Goal: Information Seeking & Learning: Understand process/instructions

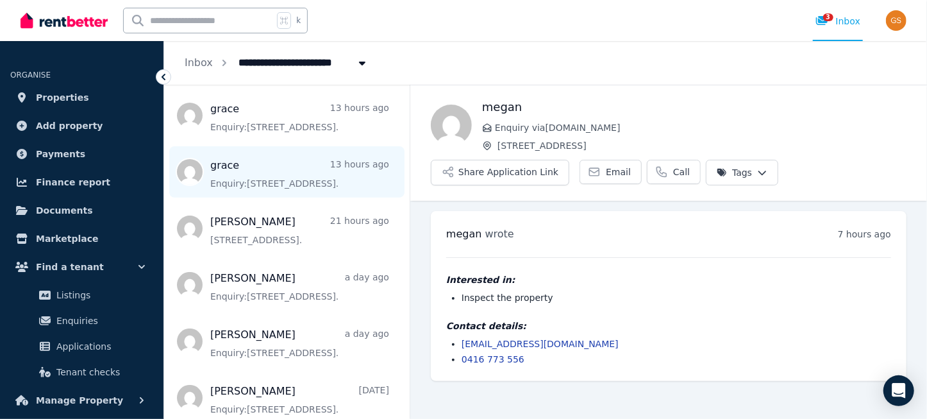
scroll to position [203, 0]
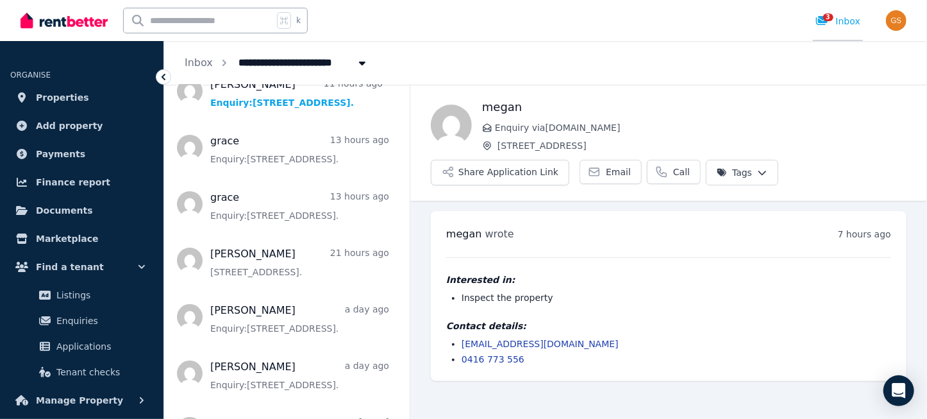
click at [827, 19] on span "3" at bounding box center [828, 17] width 10 height 8
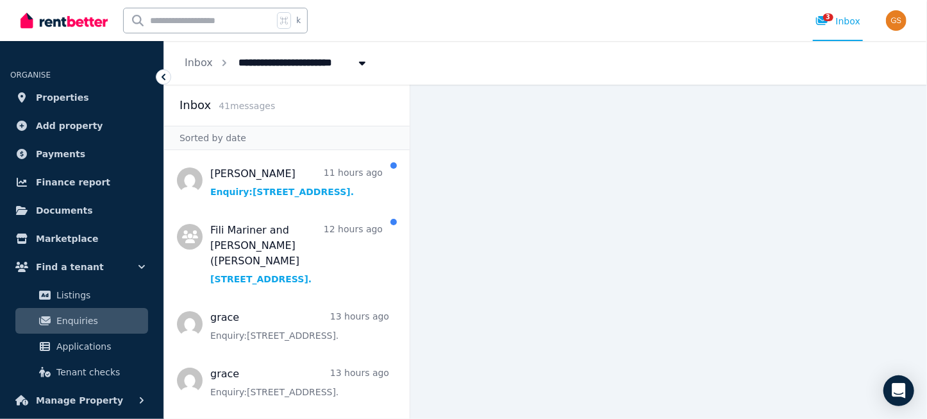
scroll to position [118, 0]
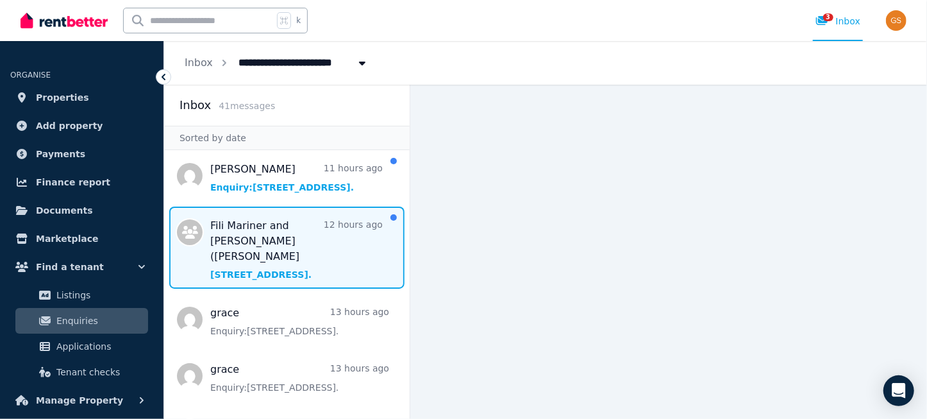
click at [240, 238] on span "Message list" at bounding box center [286, 247] width 245 height 82
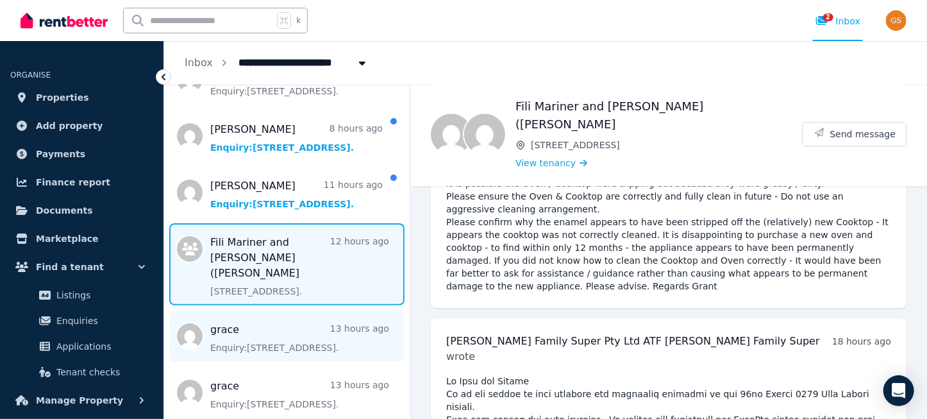
scroll to position [99, 0]
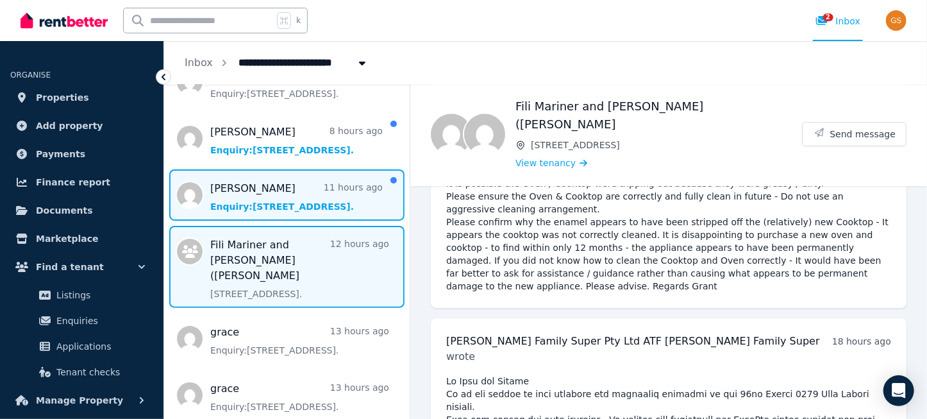
click at [223, 191] on span "Message list" at bounding box center [286, 194] width 245 height 51
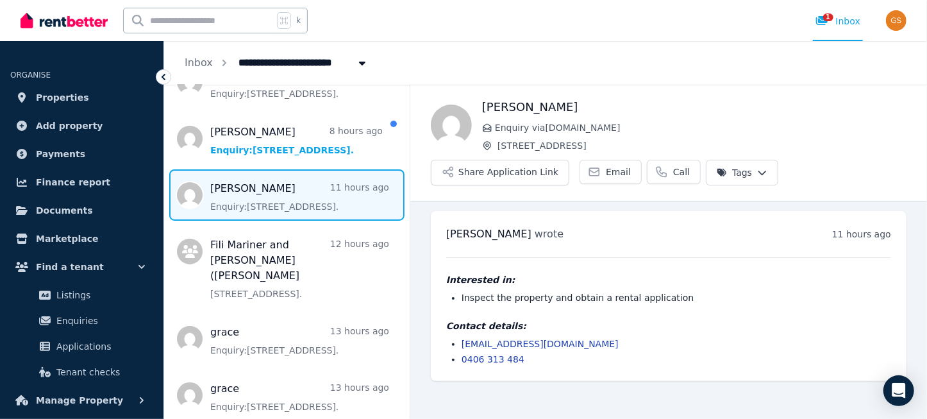
click at [269, 183] on span "Message list" at bounding box center [286, 194] width 245 height 51
click at [465, 342] on link "jassimizuki123@gmail.com" at bounding box center [539, 343] width 157 height 10
click at [515, 169] on button "Share Application Link" at bounding box center [500, 173] width 138 height 26
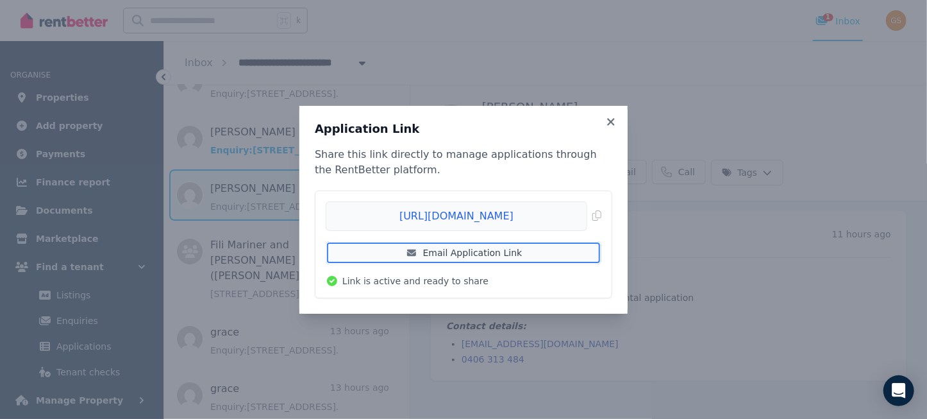
click at [475, 253] on link "Email Application Link" at bounding box center [464, 252] width 276 height 23
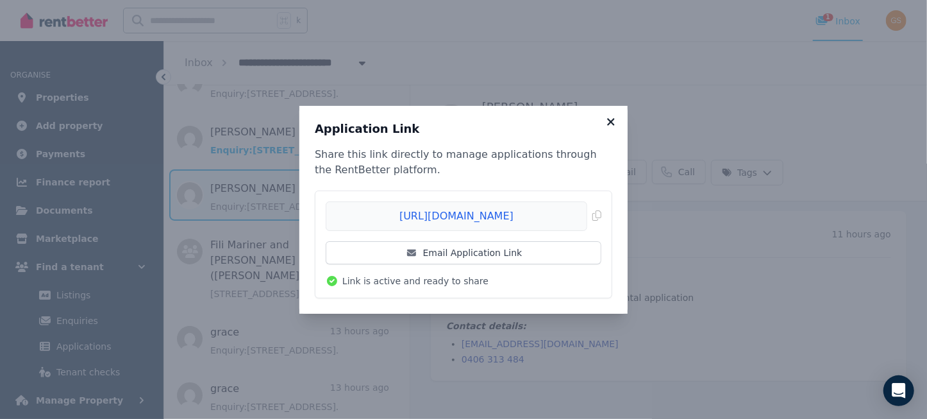
click at [612, 120] on icon at bounding box center [610, 121] width 7 height 7
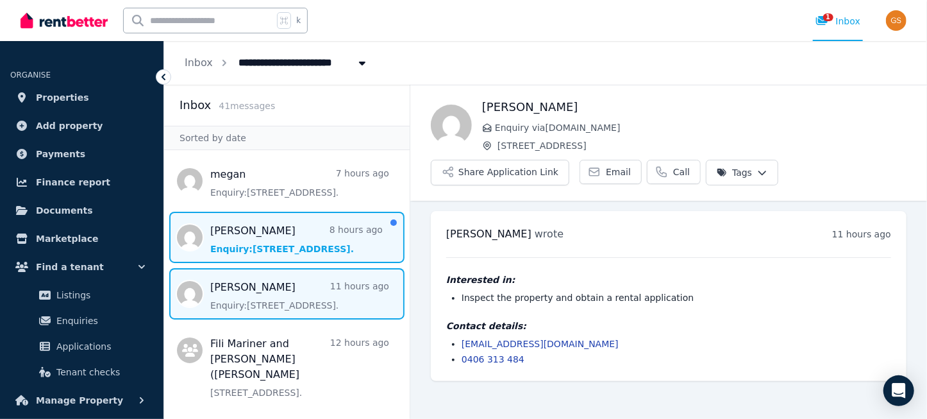
click at [249, 245] on span "Message list" at bounding box center [286, 236] width 245 height 51
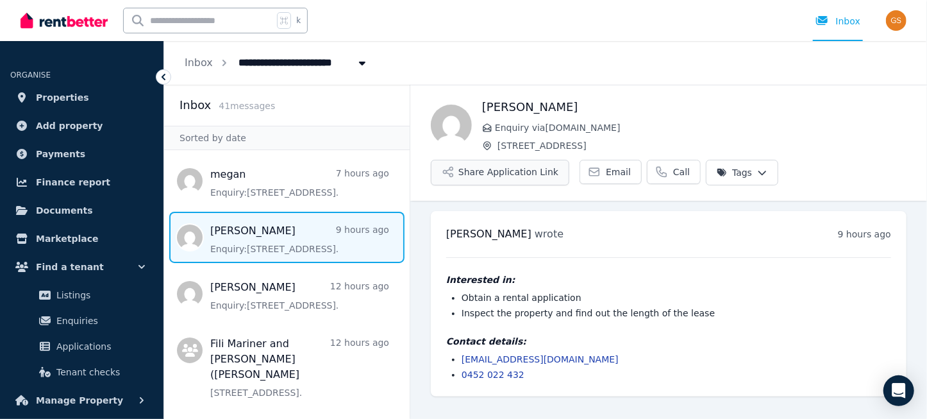
click at [494, 174] on button "Share Application Link" at bounding box center [500, 173] width 138 height 26
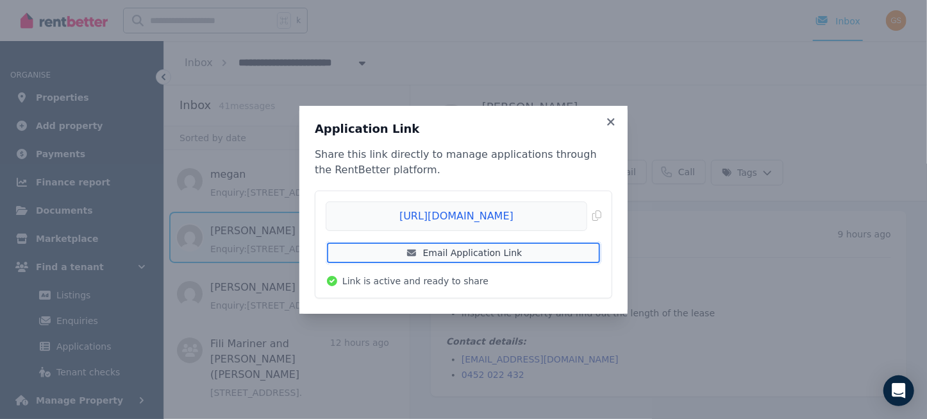
click at [484, 252] on link "Email Application Link" at bounding box center [464, 252] width 276 height 23
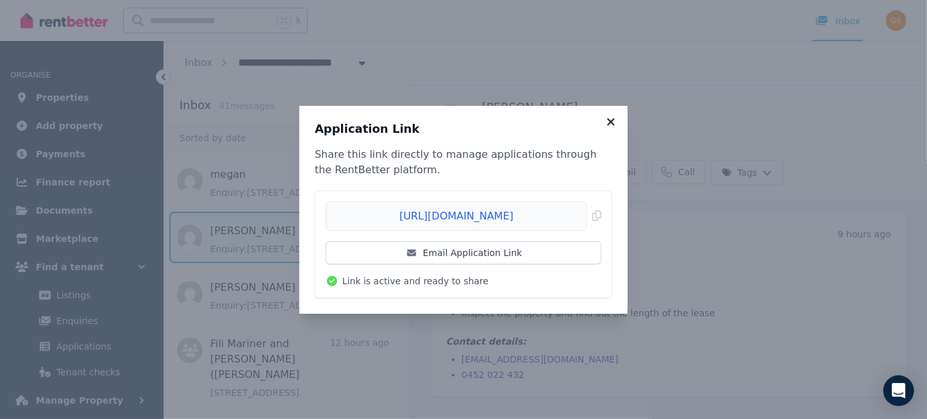
click at [609, 123] on icon at bounding box center [610, 121] width 7 height 7
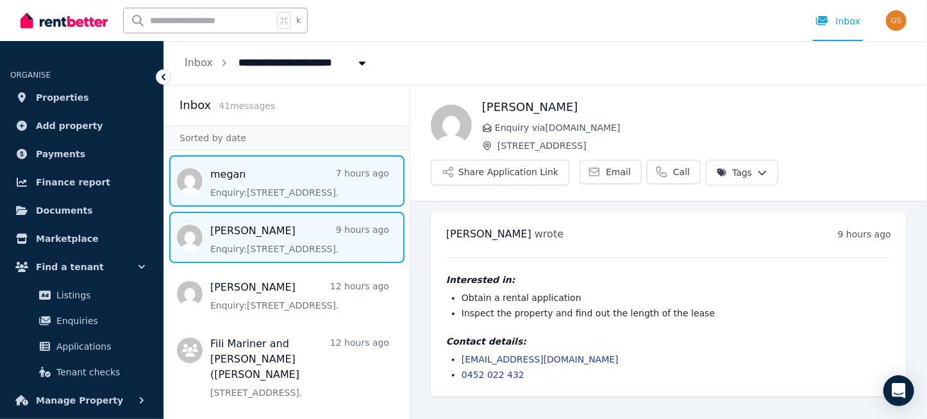
click at [240, 181] on span "Message list" at bounding box center [286, 180] width 245 height 51
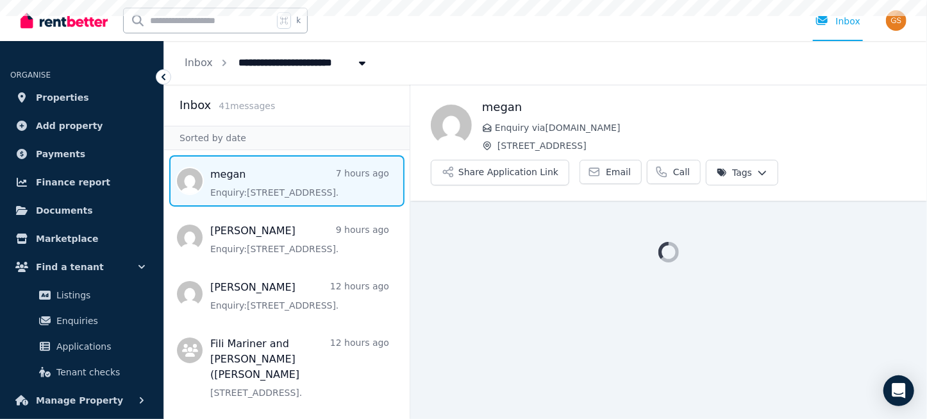
click at [240, 181] on span "Message list" at bounding box center [286, 180] width 245 height 51
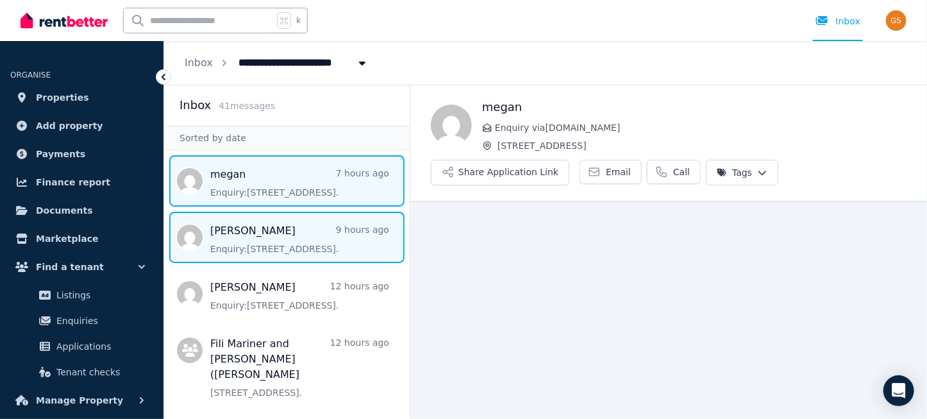
click at [238, 230] on span "Message list" at bounding box center [286, 236] width 245 height 51
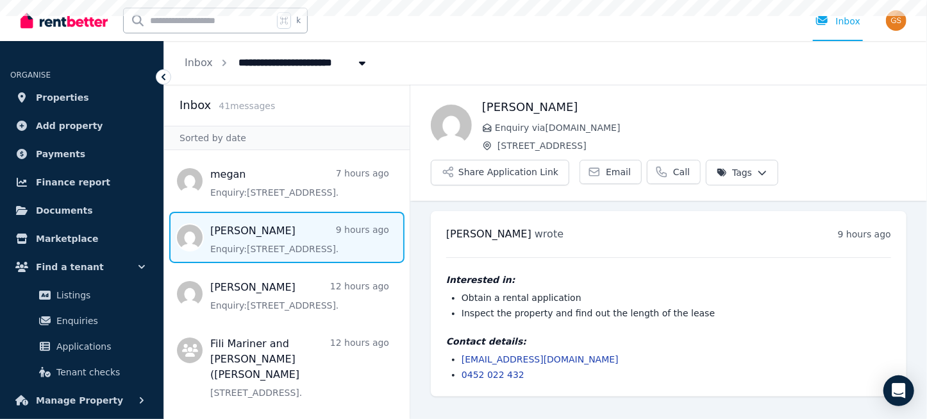
click at [238, 230] on span "Message list" at bounding box center [286, 236] width 245 height 51
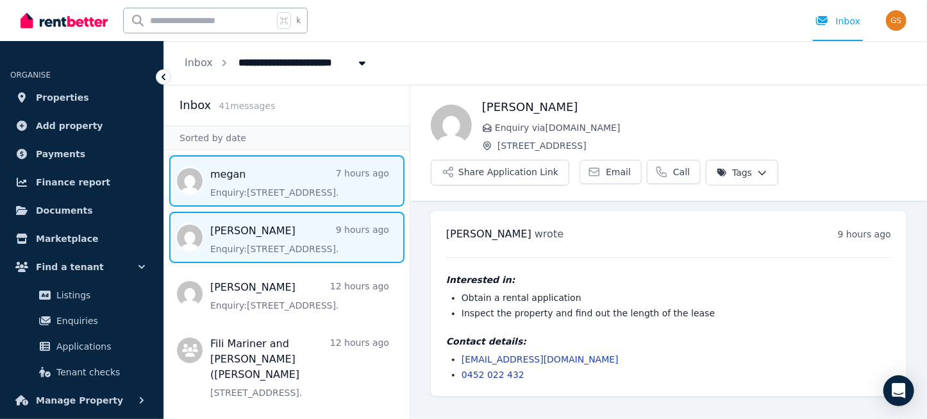
click at [235, 193] on span "Message list" at bounding box center [286, 180] width 245 height 51
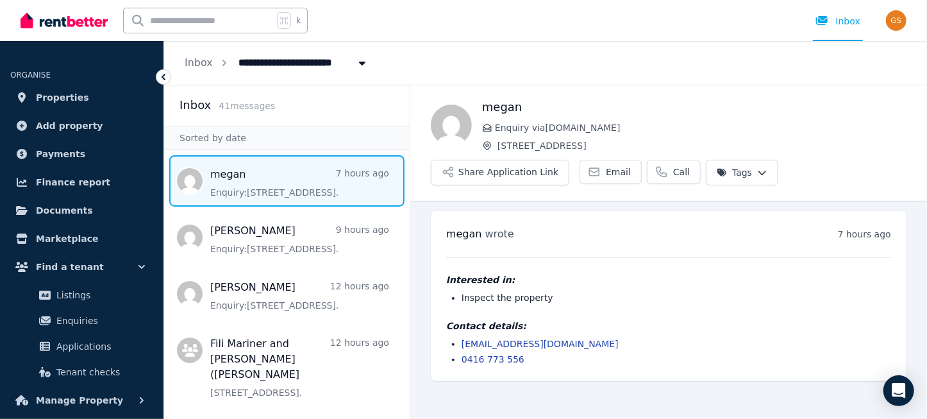
click at [235, 193] on span "Message list" at bounding box center [286, 180] width 245 height 51
click at [496, 345] on link "megansheppard1987@gmail.com" at bounding box center [539, 343] width 157 height 10
click at [481, 343] on link "megansheppard1987@gmail.com" at bounding box center [539, 343] width 157 height 10
click at [480, 166] on button "Share Application Link" at bounding box center [500, 173] width 138 height 26
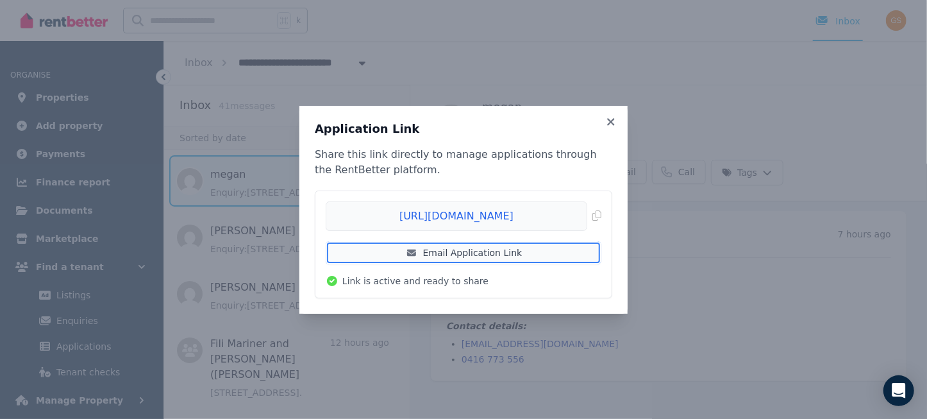
click at [446, 252] on link "Email Application Link" at bounding box center [464, 252] width 276 height 23
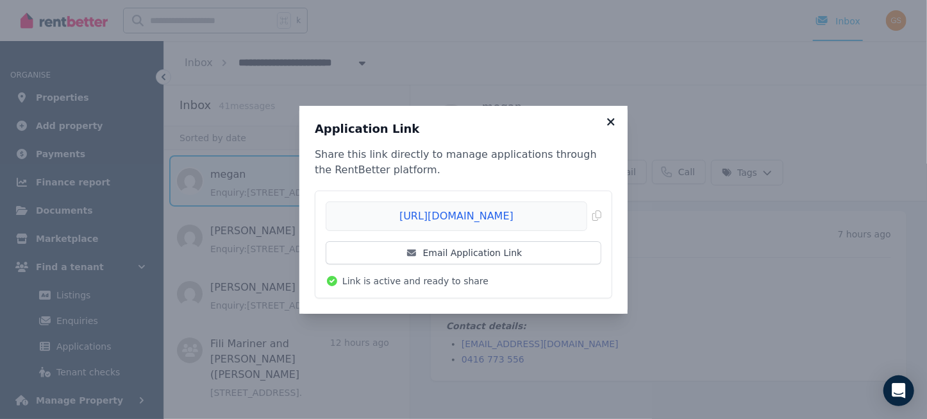
click at [609, 124] on icon at bounding box center [610, 122] width 13 height 12
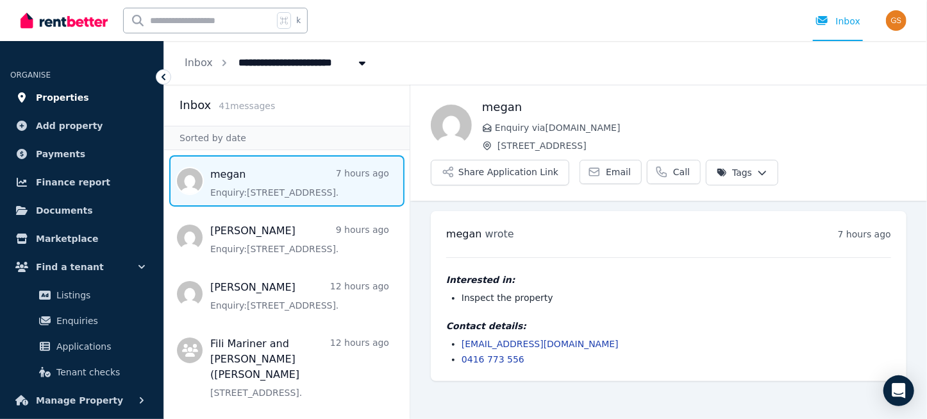
click at [71, 101] on span "Properties" at bounding box center [62, 97] width 53 height 15
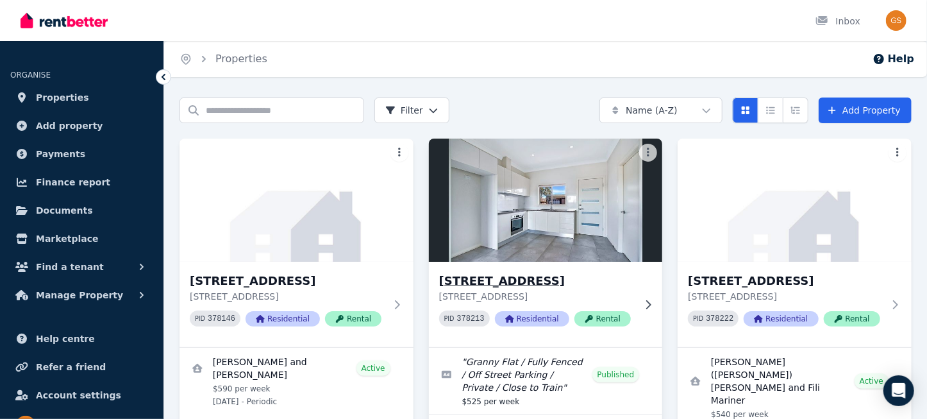
click at [497, 279] on h3 "15A Crown St, Riverstone" at bounding box center [536, 281] width 195 height 18
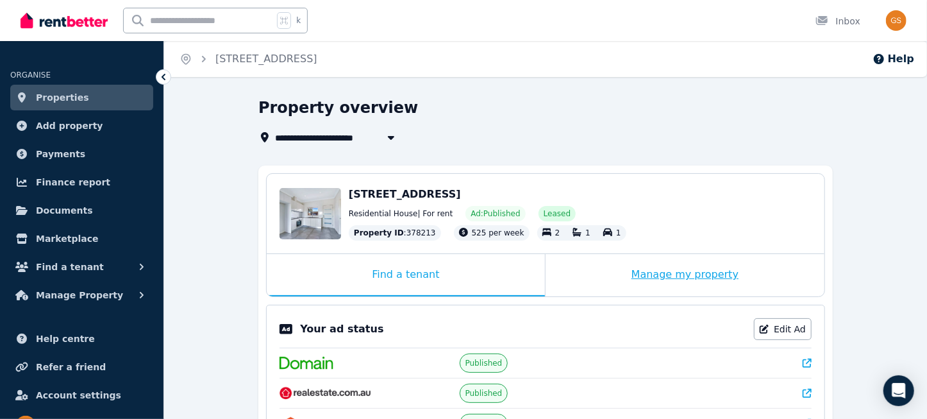
click at [685, 264] on div "Manage my property" at bounding box center [684, 275] width 279 height 42
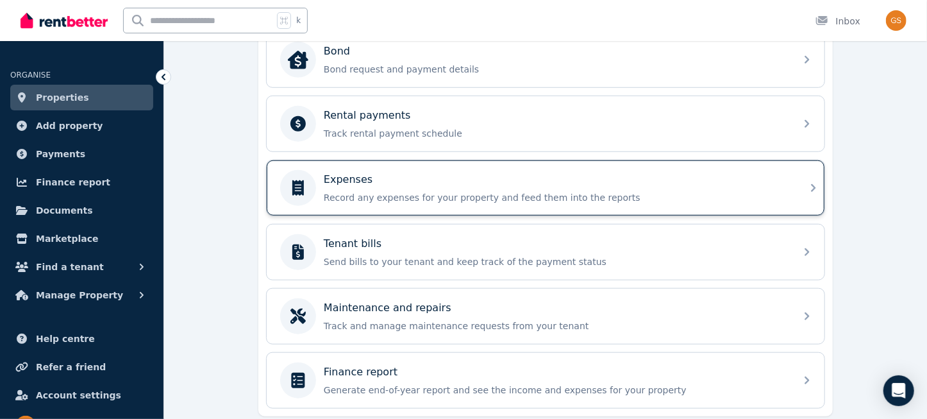
scroll to position [545, 0]
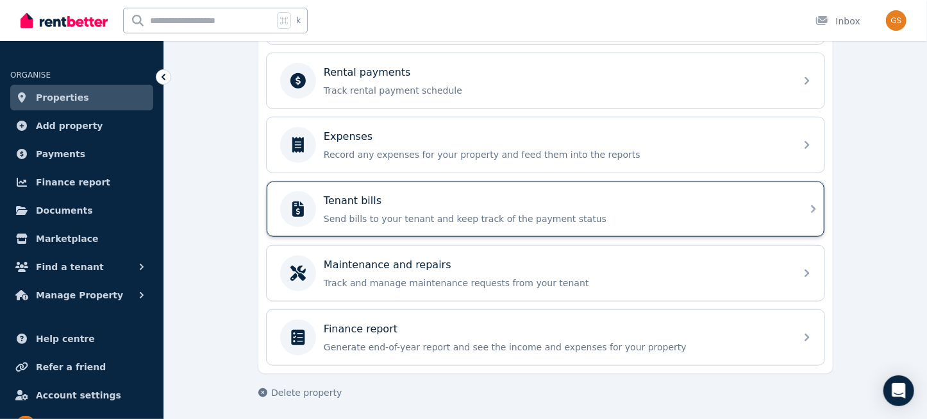
click at [814, 208] on icon at bounding box center [813, 209] width 4 height 8
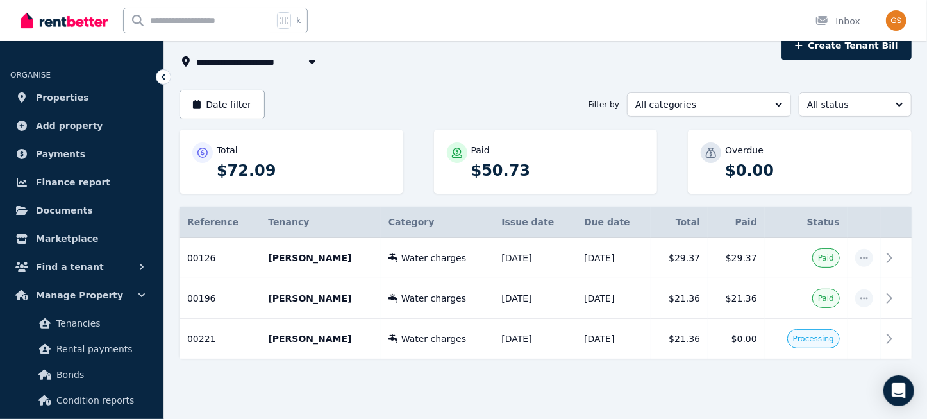
scroll to position [83, 0]
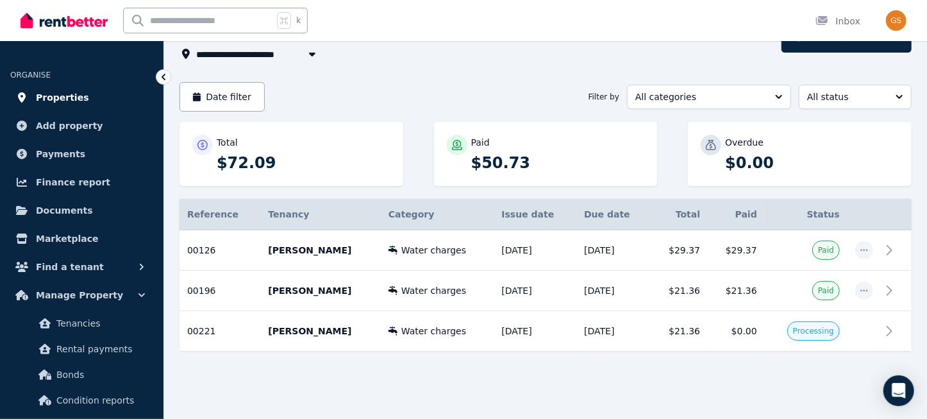
click at [78, 97] on span "Properties" at bounding box center [62, 97] width 53 height 15
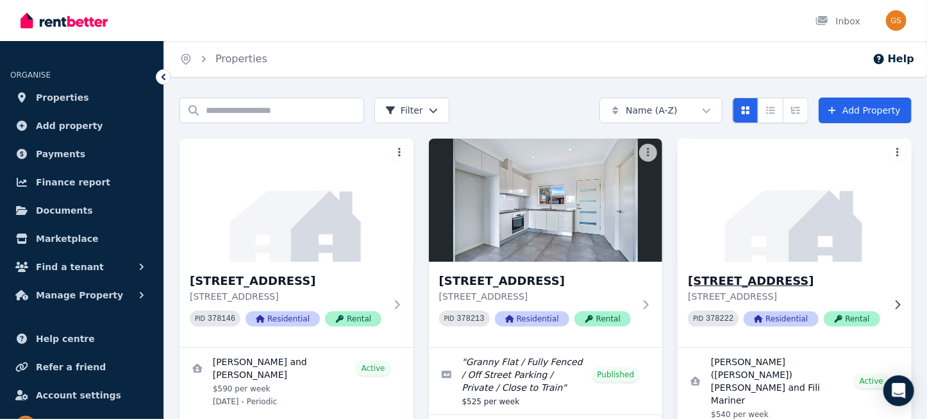
click at [750, 281] on h3 "43 Catalina St, North St Marys" at bounding box center [785, 281] width 195 height 18
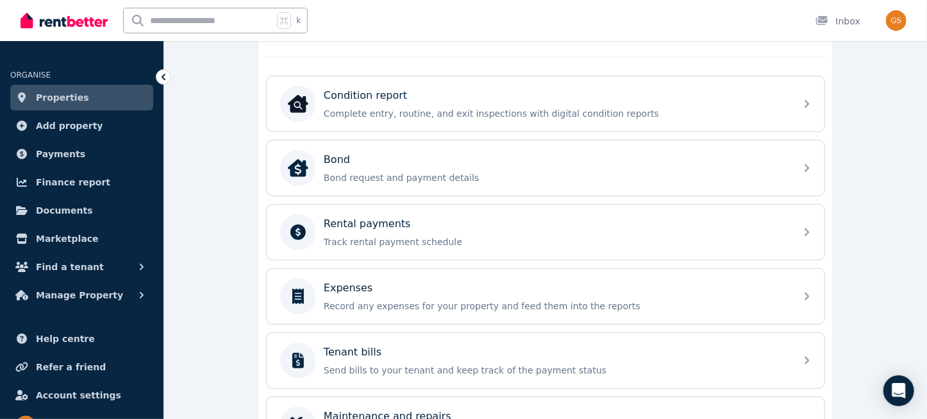
scroll to position [406, 0]
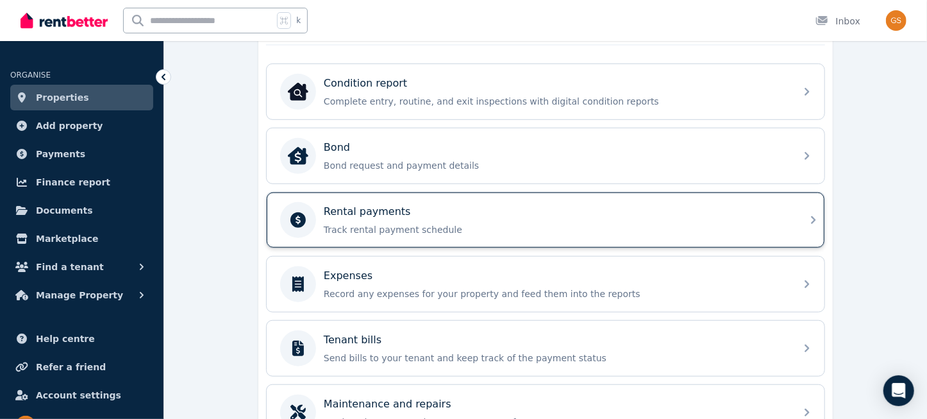
click at [805, 217] on div "Rental payments Track rental payment schedule" at bounding box center [546, 219] width 558 height 55
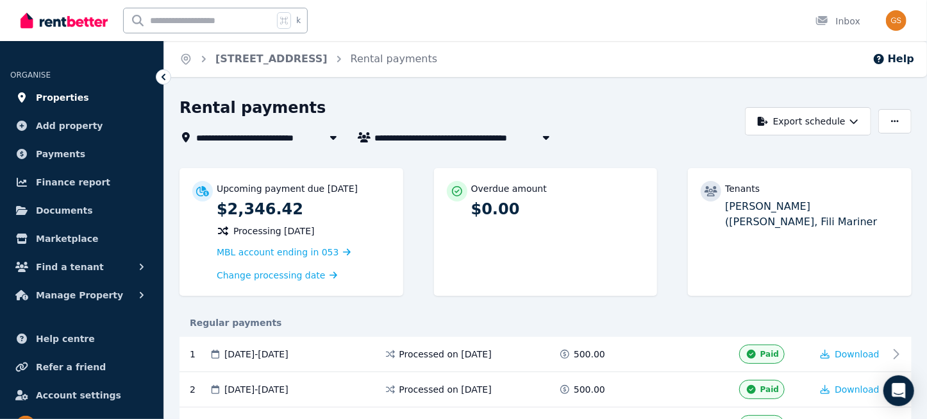
click at [75, 101] on span "Properties" at bounding box center [62, 97] width 53 height 15
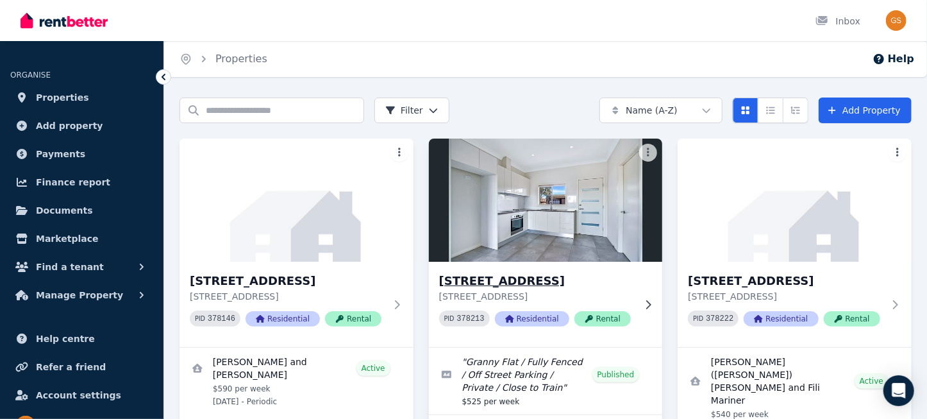
click at [493, 278] on h3 "15A Crown St, Riverstone" at bounding box center [536, 281] width 195 height 18
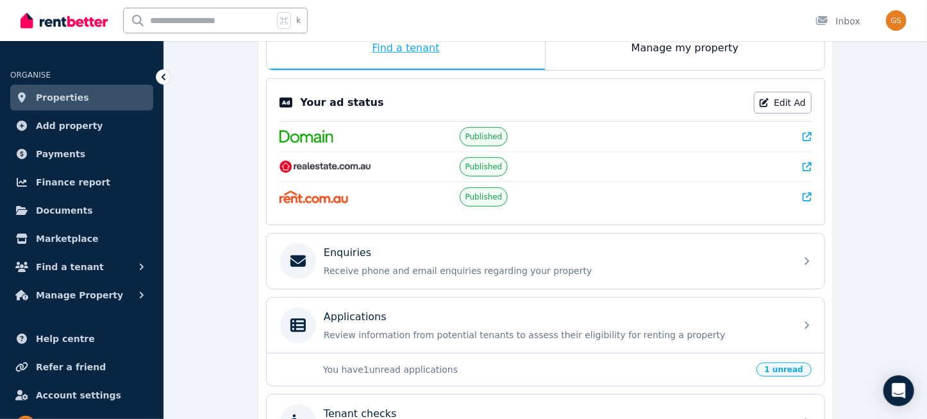
scroll to position [228, 0]
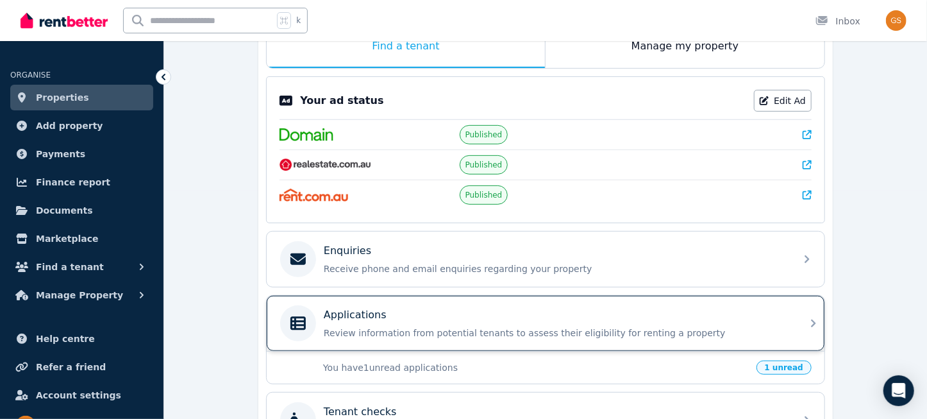
click at [813, 320] on icon at bounding box center [813, 323] width 4 height 8
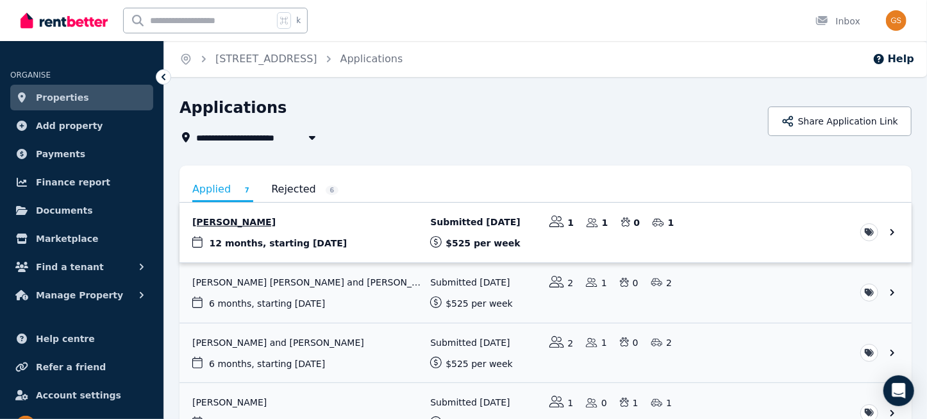
click at [893, 231] on link "View application: Thrissha Canaveral" at bounding box center [545, 233] width 732 height 60
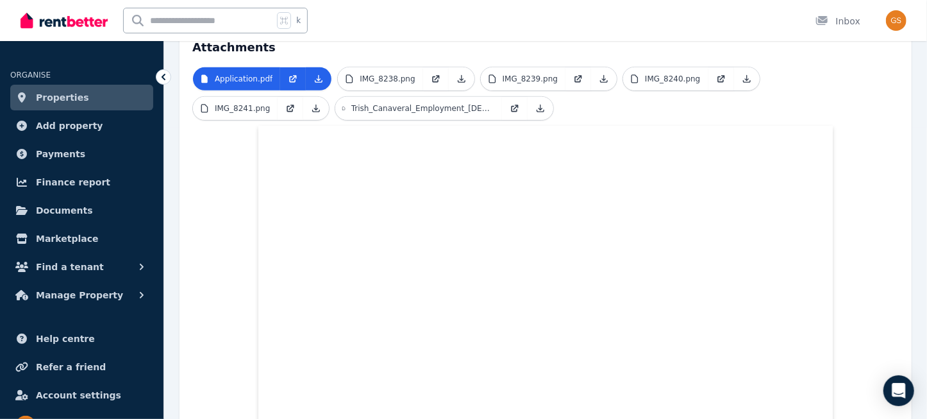
scroll to position [295, 0]
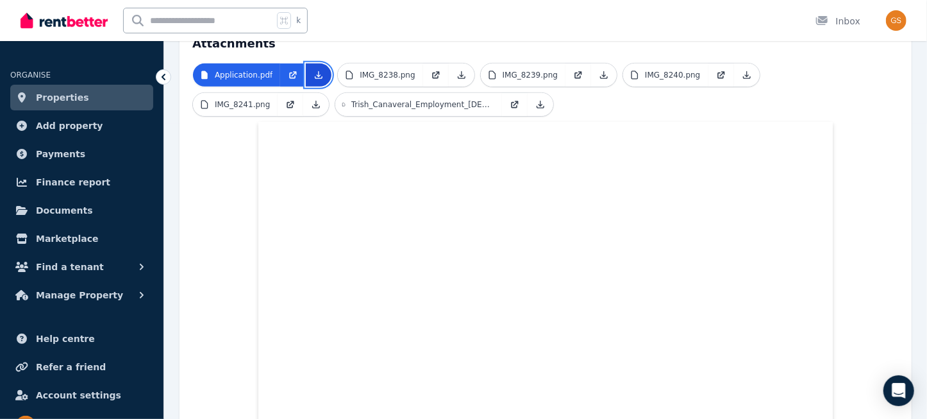
click at [315, 70] on icon at bounding box center [318, 75] width 10 height 10
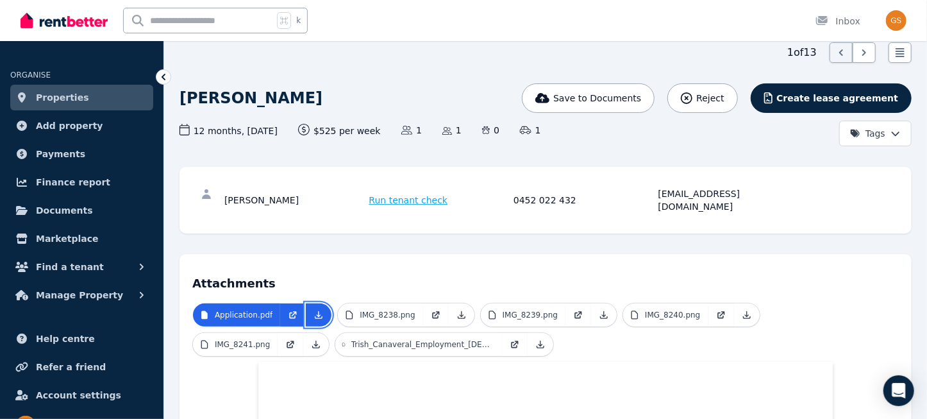
scroll to position [53, 0]
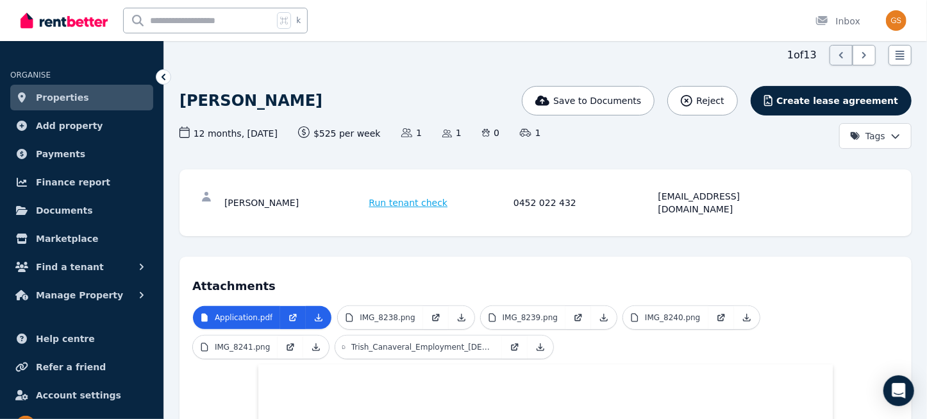
click at [68, 96] on span "Properties" at bounding box center [62, 97] width 53 height 15
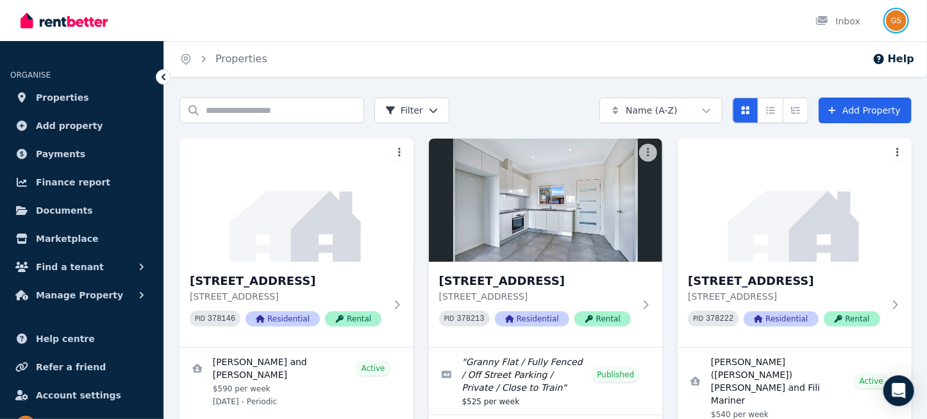
click at [897, 26] on img "button" at bounding box center [896, 20] width 21 height 21
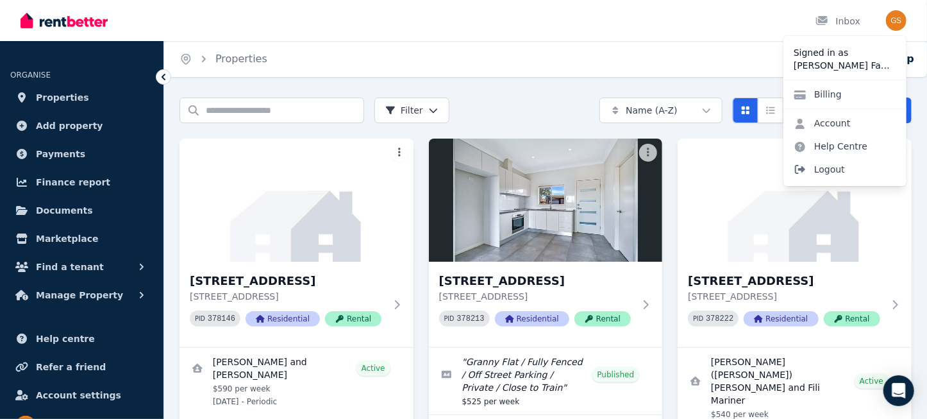
click at [824, 169] on span "Logout" at bounding box center [844, 169] width 123 height 23
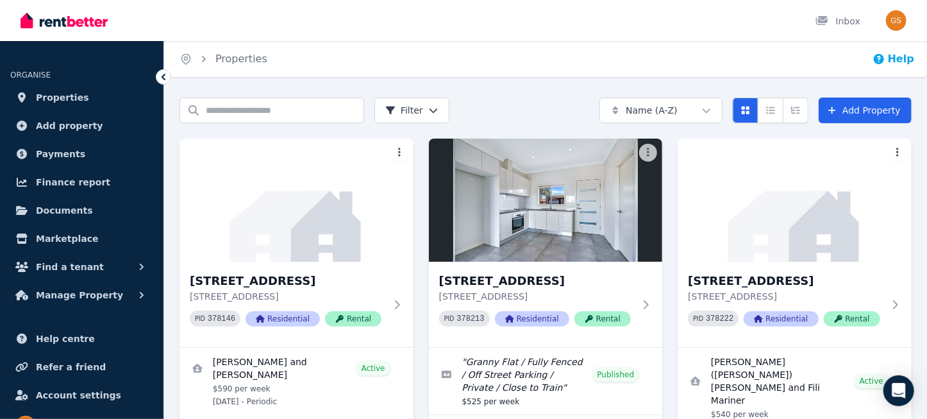
click at [902, 62] on button "Help" at bounding box center [893, 58] width 42 height 15
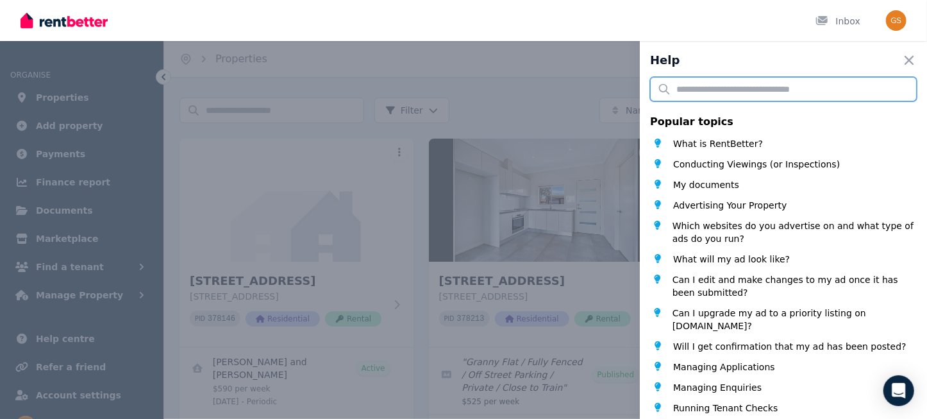
click at [754, 90] on input "text" at bounding box center [783, 89] width 267 height 24
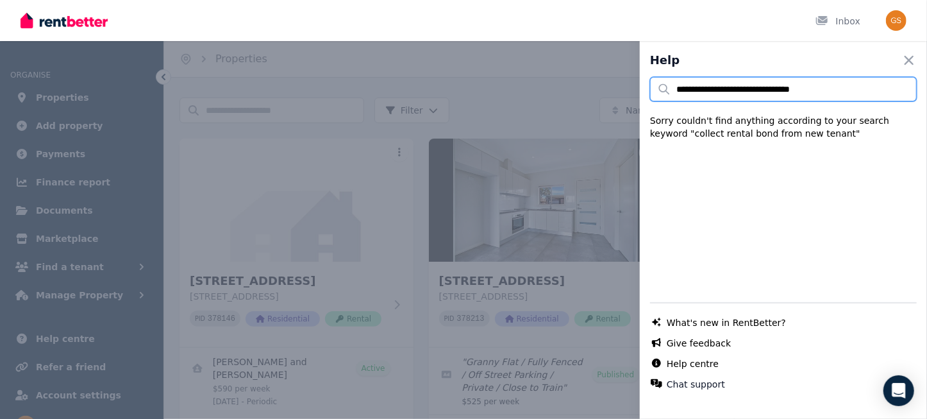
drag, startPoint x: 677, startPoint y: 90, endPoint x: 705, endPoint y: 92, distance: 28.3
click at [705, 92] on input "**********" at bounding box center [783, 89] width 267 height 24
drag, startPoint x: 725, startPoint y: 90, endPoint x: 830, endPoint y: 86, distance: 104.5
click at [830, 86] on input "**********" at bounding box center [783, 89] width 267 height 24
drag, startPoint x: 704, startPoint y: 90, endPoint x: 654, endPoint y: 92, distance: 50.0
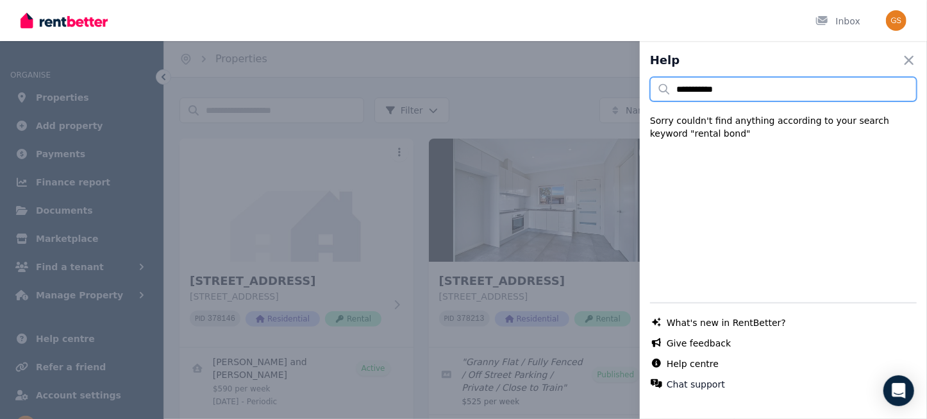
click at [654, 92] on input "**********" at bounding box center [783, 89] width 267 height 24
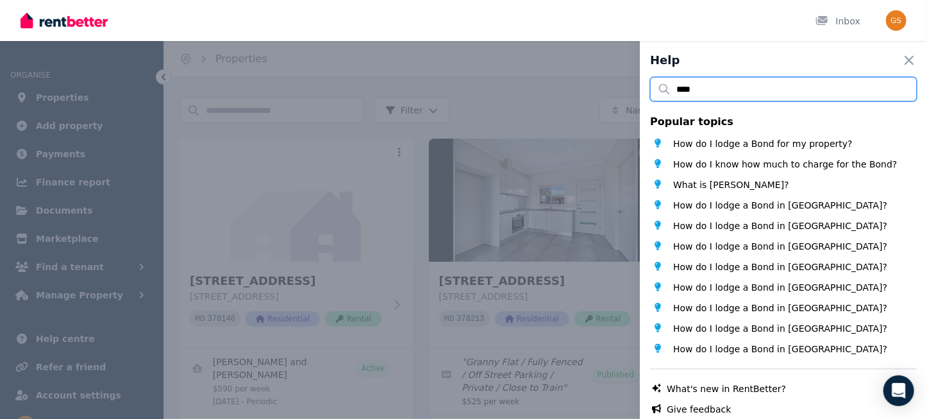
type input "****"
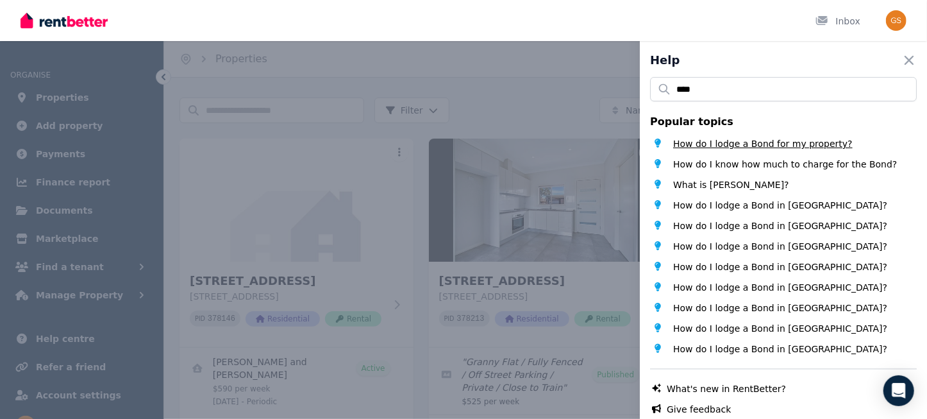
click at [729, 145] on span "How do I lodge a Bond for my property?" at bounding box center [762, 143] width 179 height 13
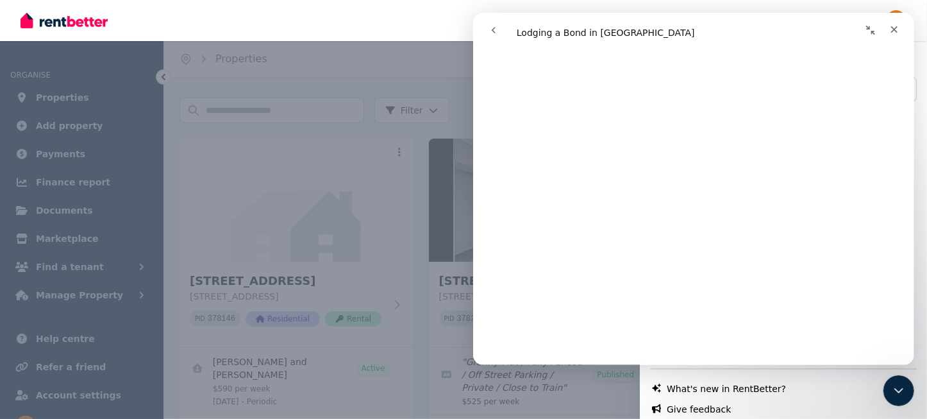
scroll to position [266, 0]
click at [396, 133] on div "Help Close panel **** Popular topics How do I lodge a Bond for my property? How…" at bounding box center [463, 209] width 927 height 419
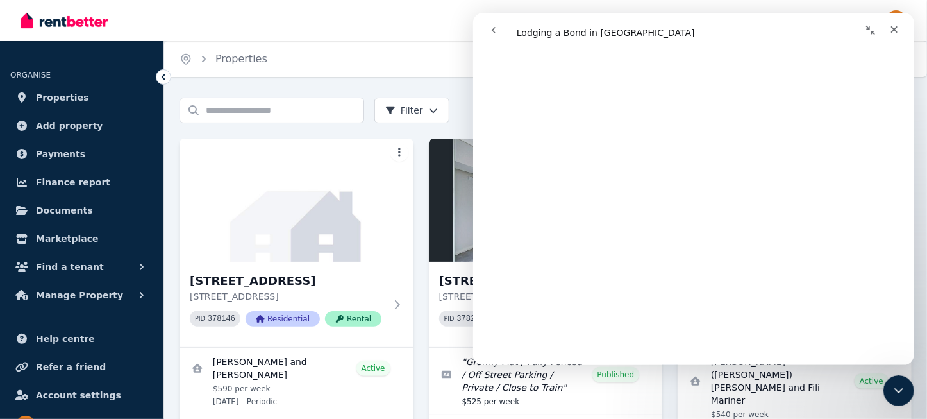
scroll to position [377, 0]
